Goal: Navigation & Orientation: Go to known website

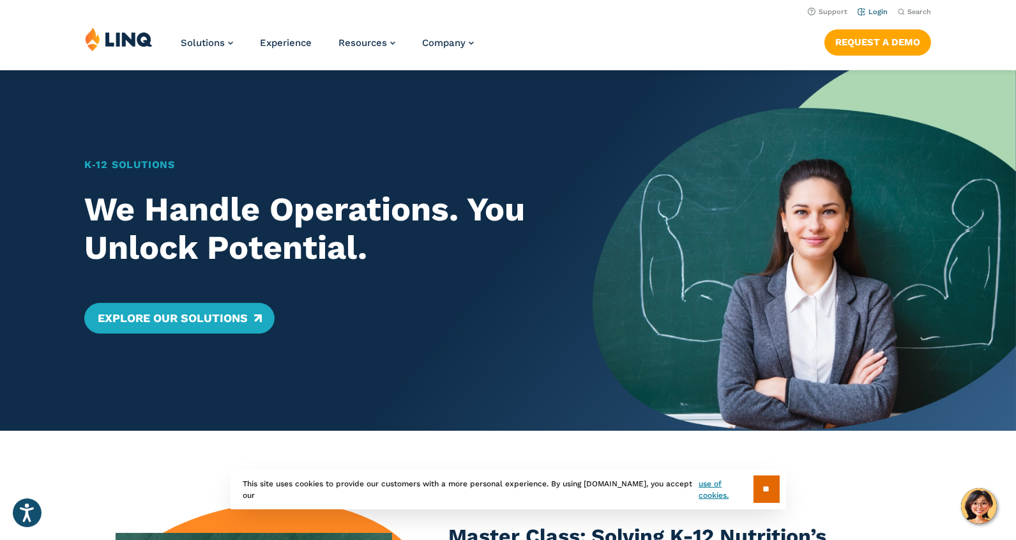
click at [878, 13] on link "Login" at bounding box center [873, 12] width 30 height 8
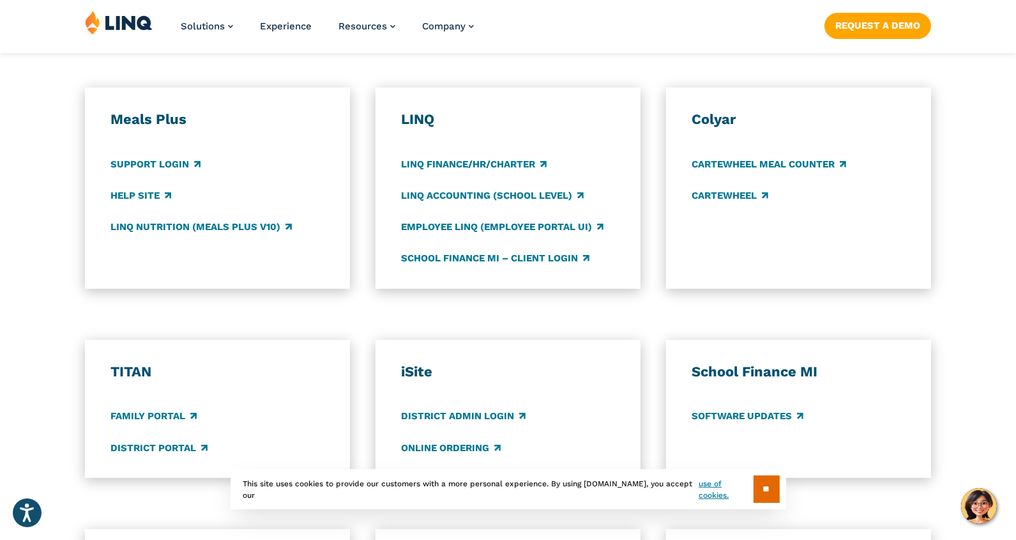
scroll to position [702, 0]
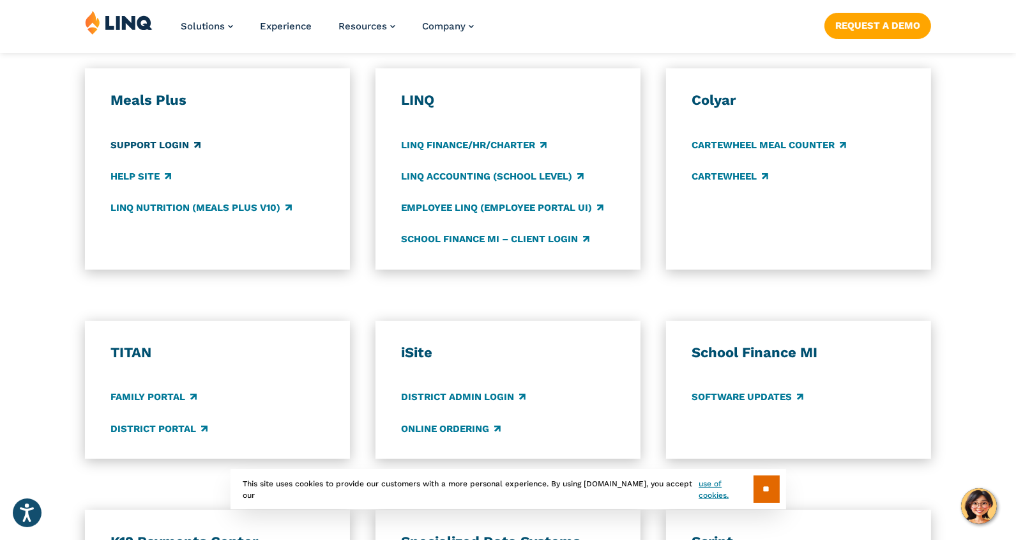
click at [167, 145] on link "Support Login" at bounding box center [155, 145] width 90 height 14
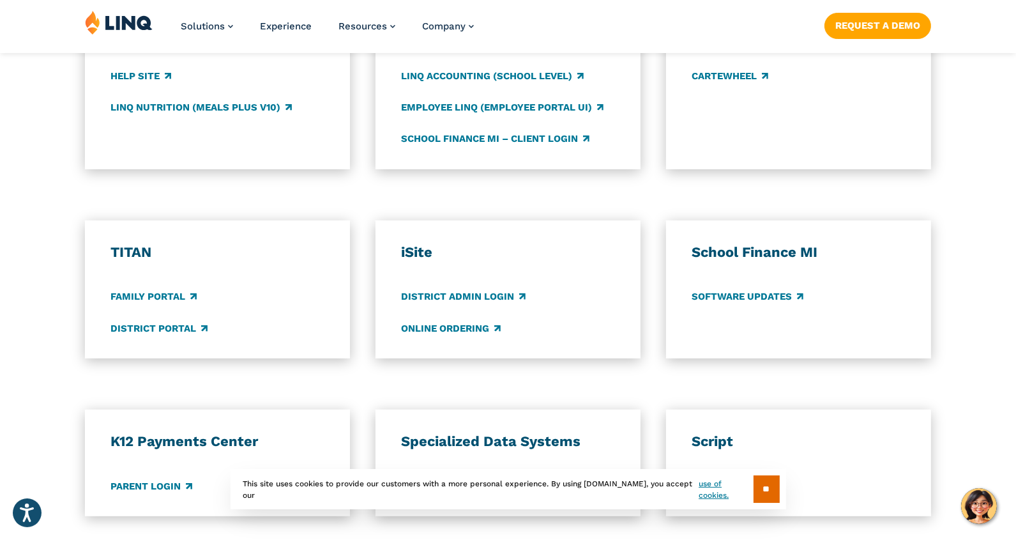
scroll to position [830, 0]
